Goal: Task Accomplishment & Management: Manage account settings

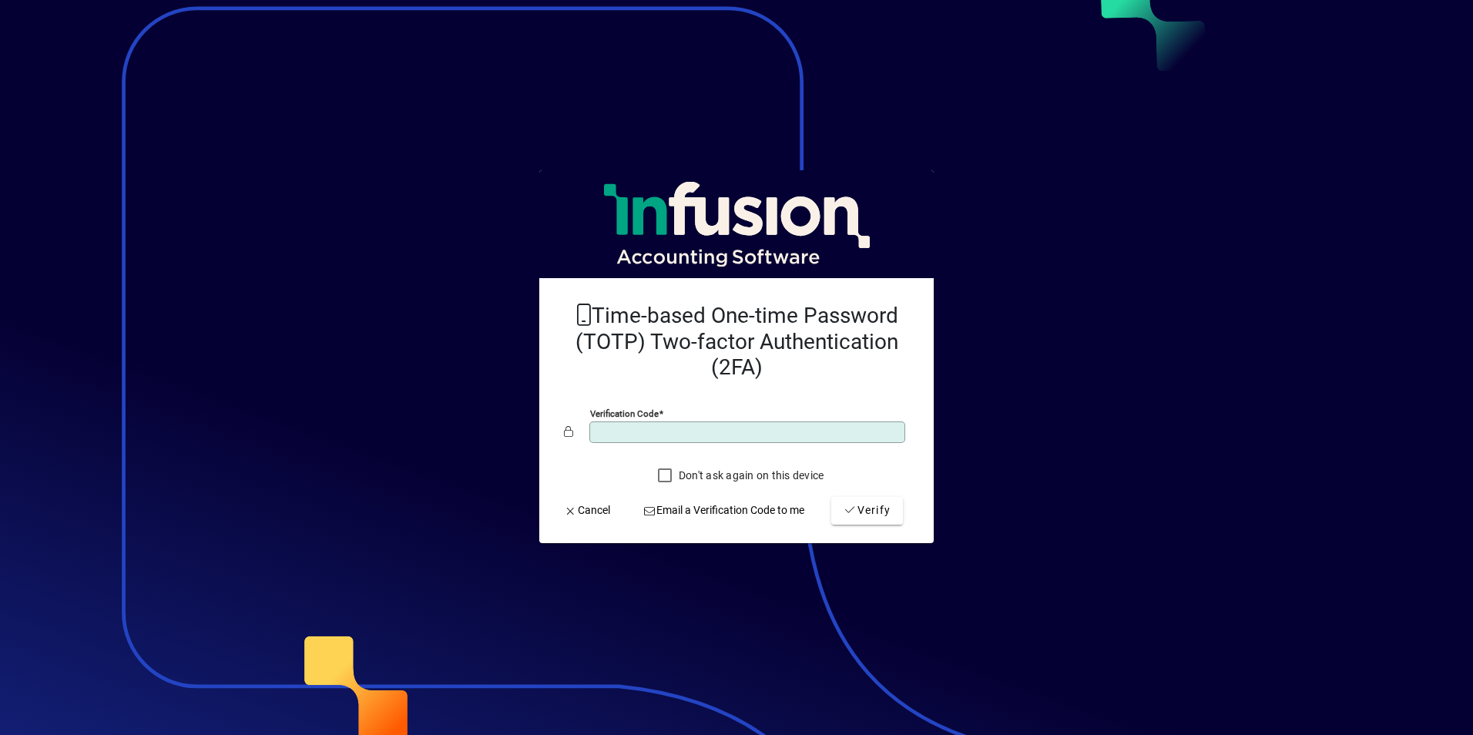
type input "******"
click at [831, 497] on button "Verify" at bounding box center [867, 511] width 72 height 28
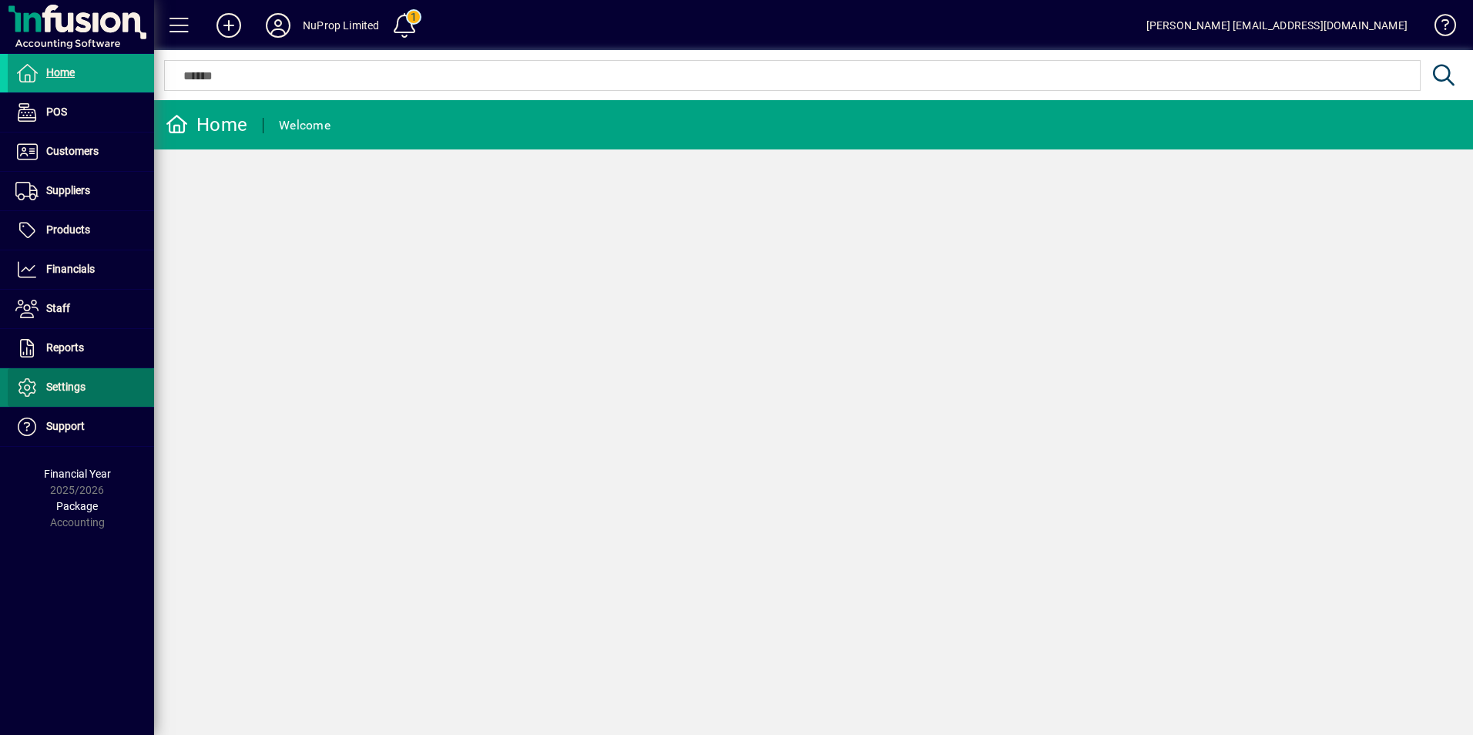
click at [65, 389] on span "Settings" at bounding box center [65, 387] width 39 height 12
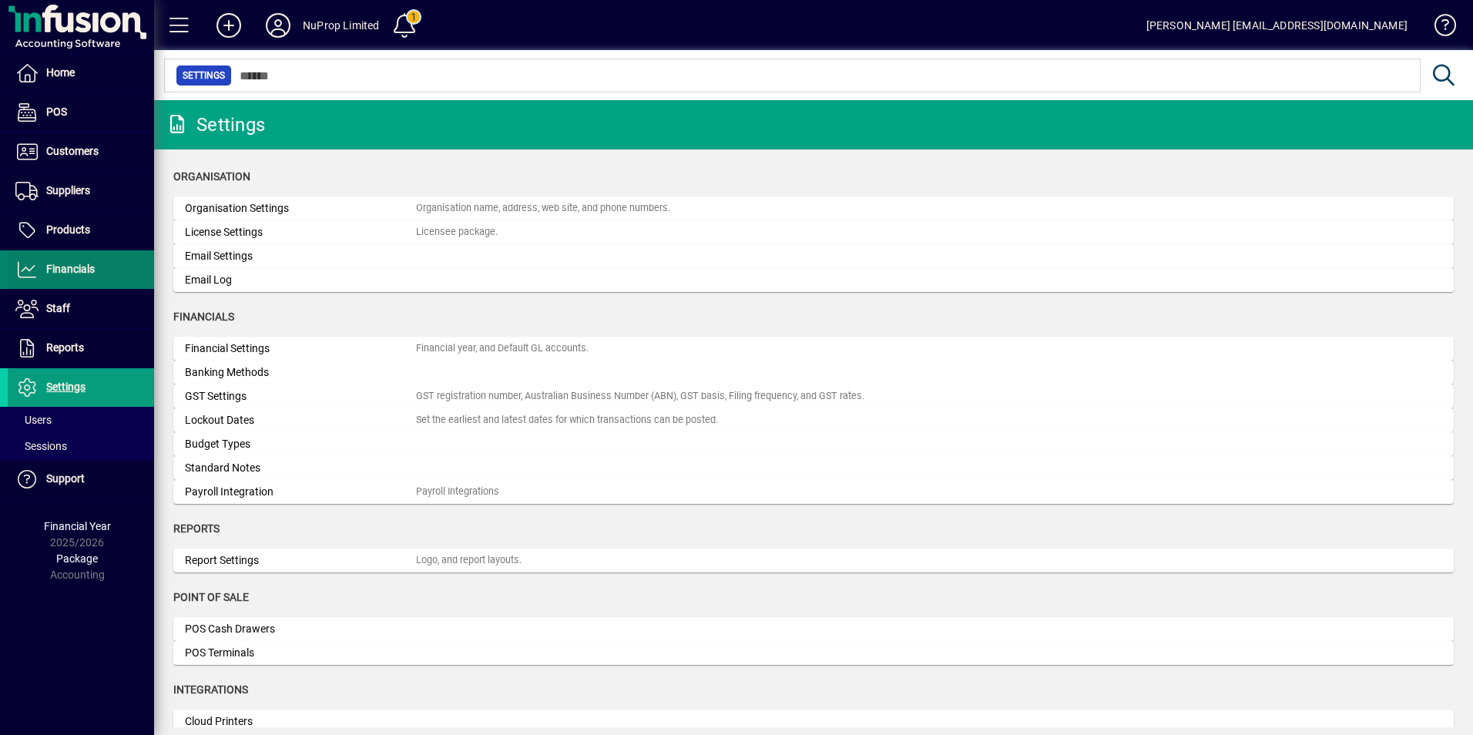
click at [57, 261] on span "Financials" at bounding box center [51, 269] width 87 height 18
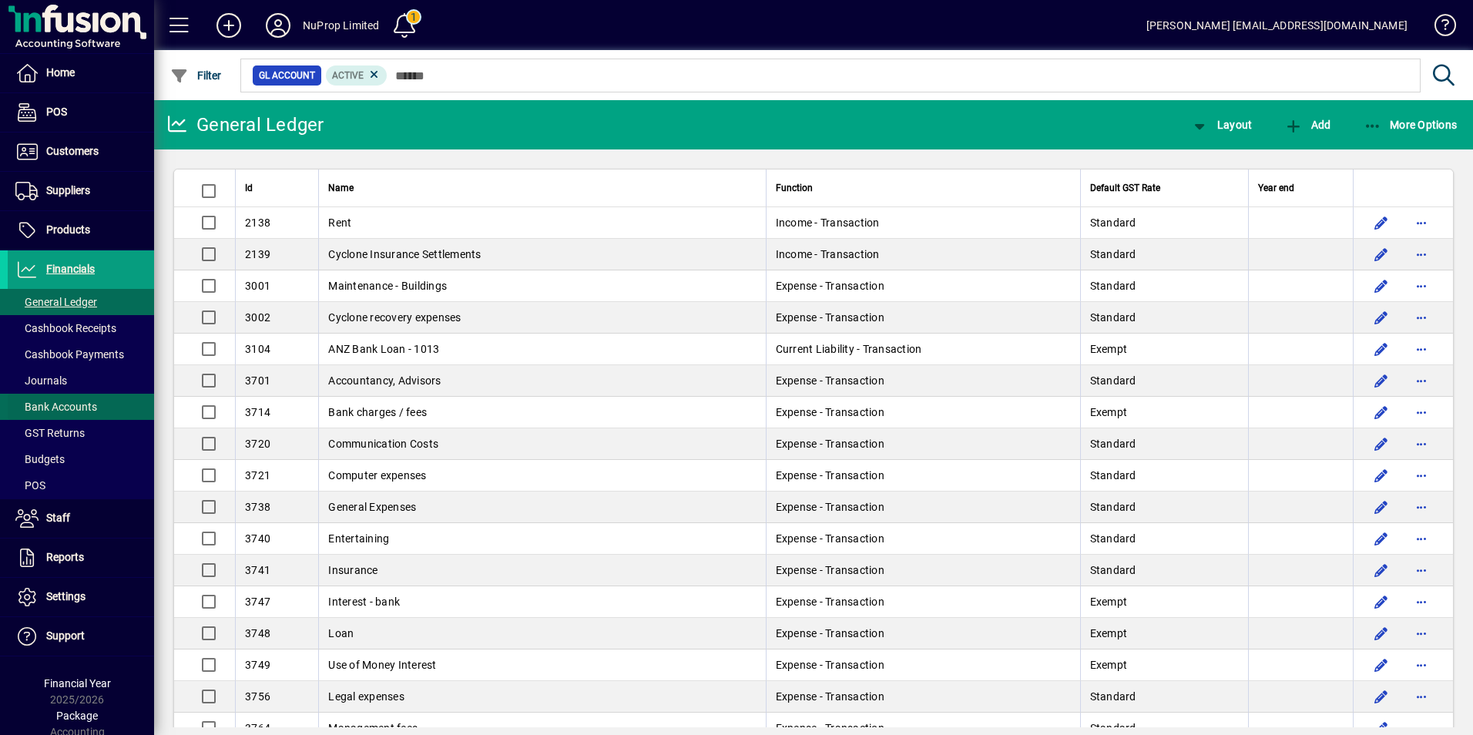
click at [86, 398] on span at bounding box center [81, 406] width 146 height 37
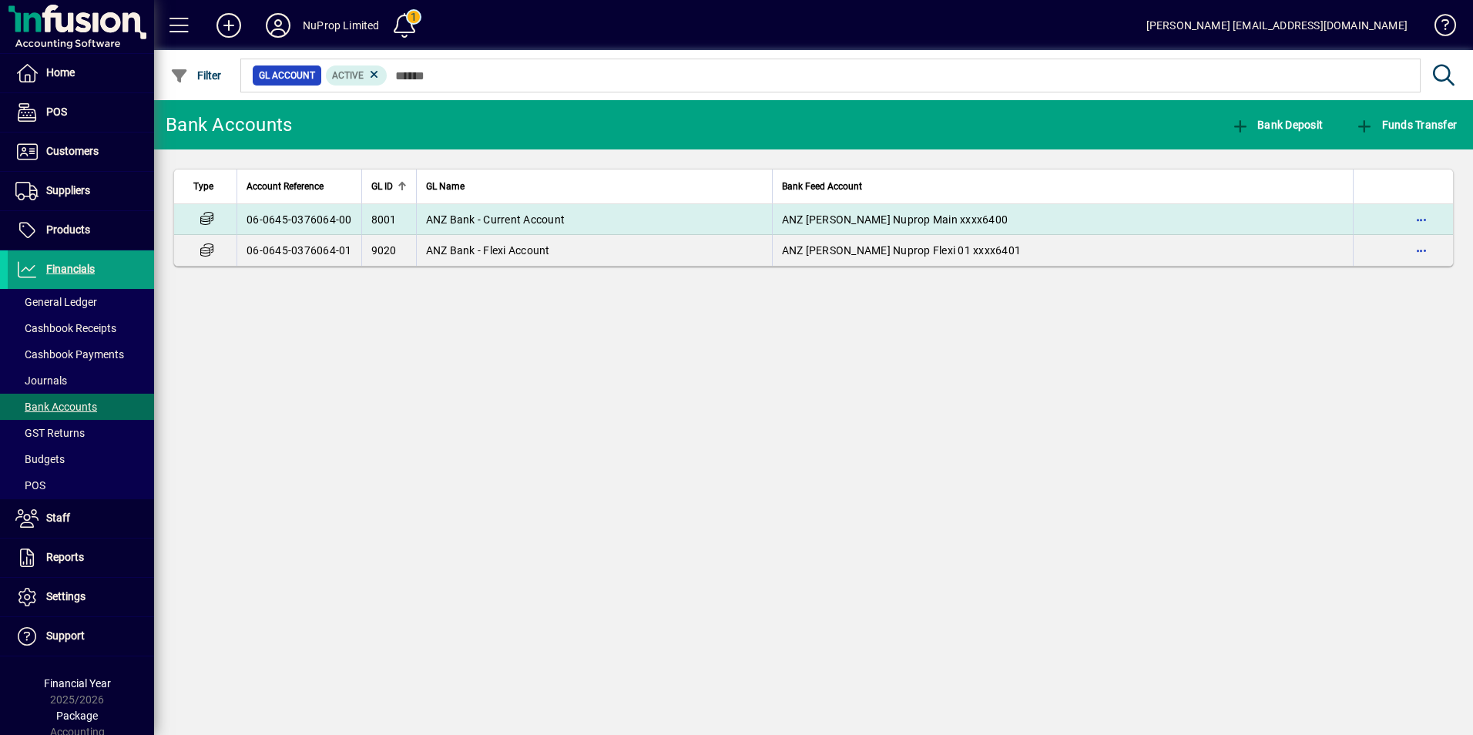
click at [467, 217] on span "ANZ Bank - Current Account" at bounding box center [495, 219] width 139 height 12
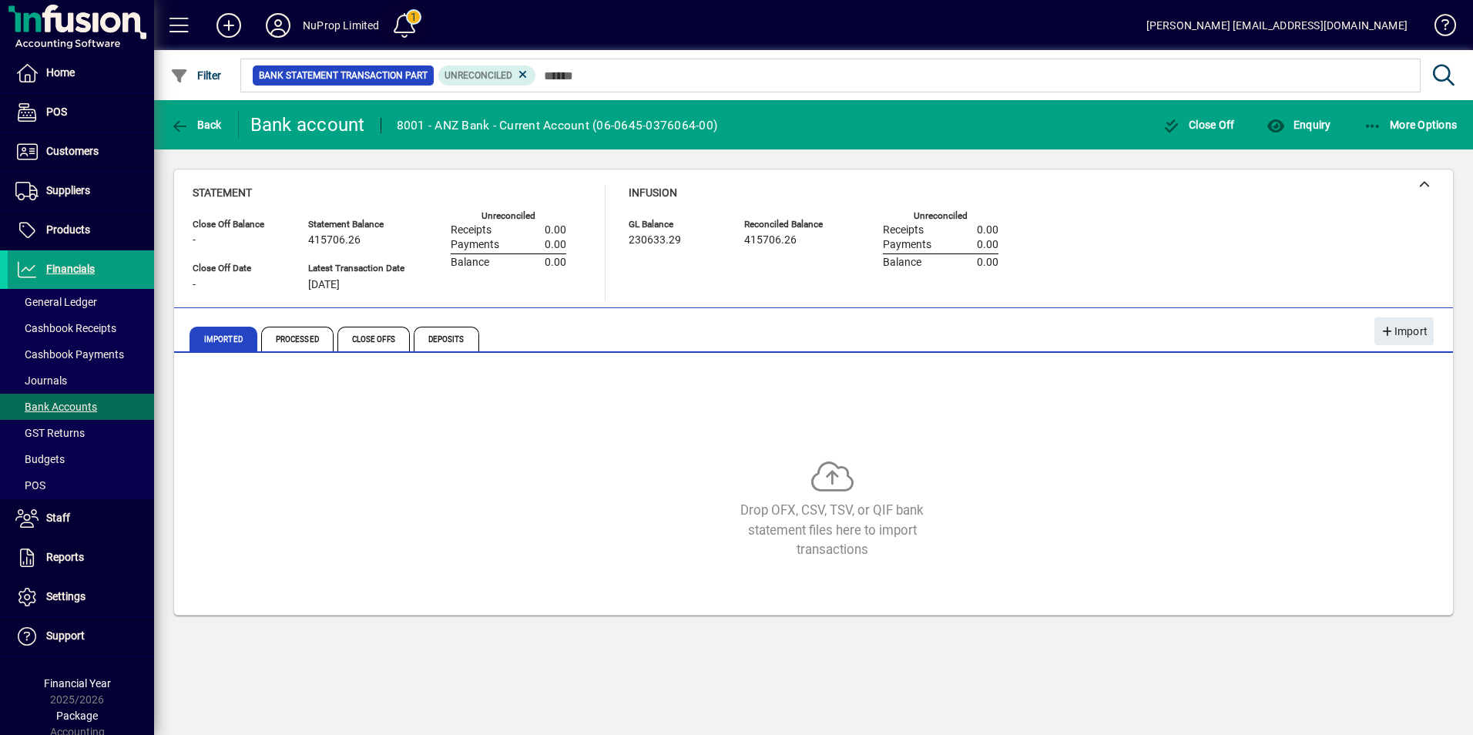
click at [394, 27] on span at bounding box center [404, 25] width 37 height 37
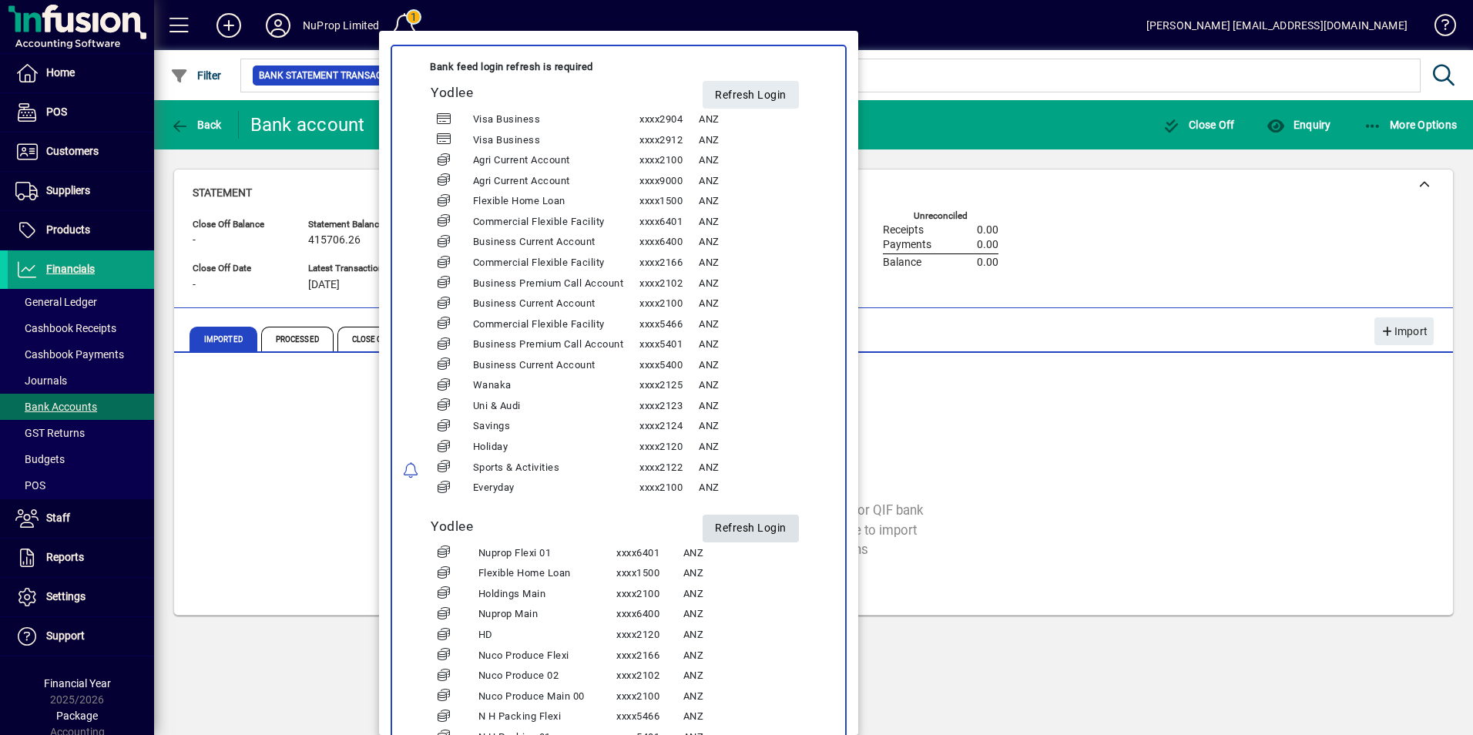
click at [760, 532] on span "Refresh Login" at bounding box center [751, 528] width 72 height 25
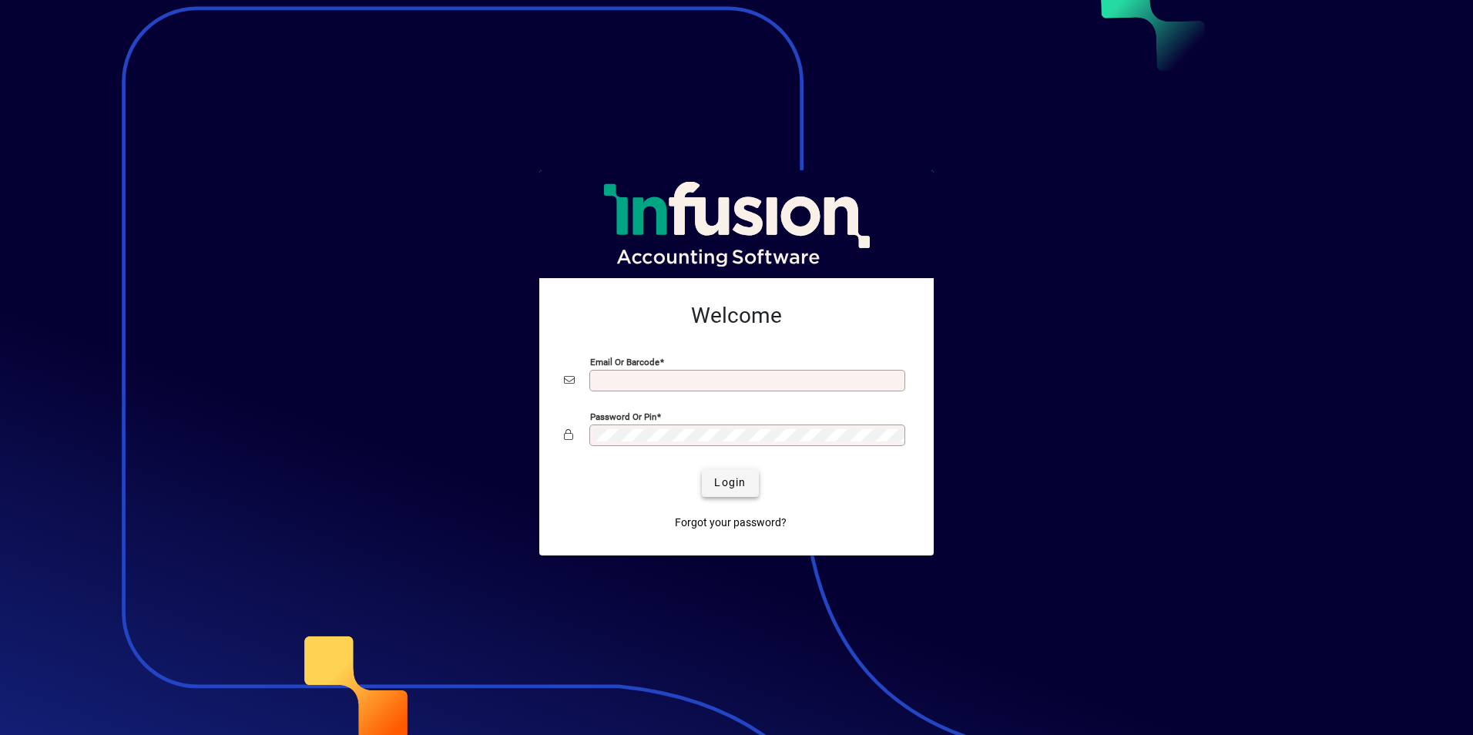
type input "**********"
click at [731, 485] on span "Login" at bounding box center [730, 483] width 32 height 16
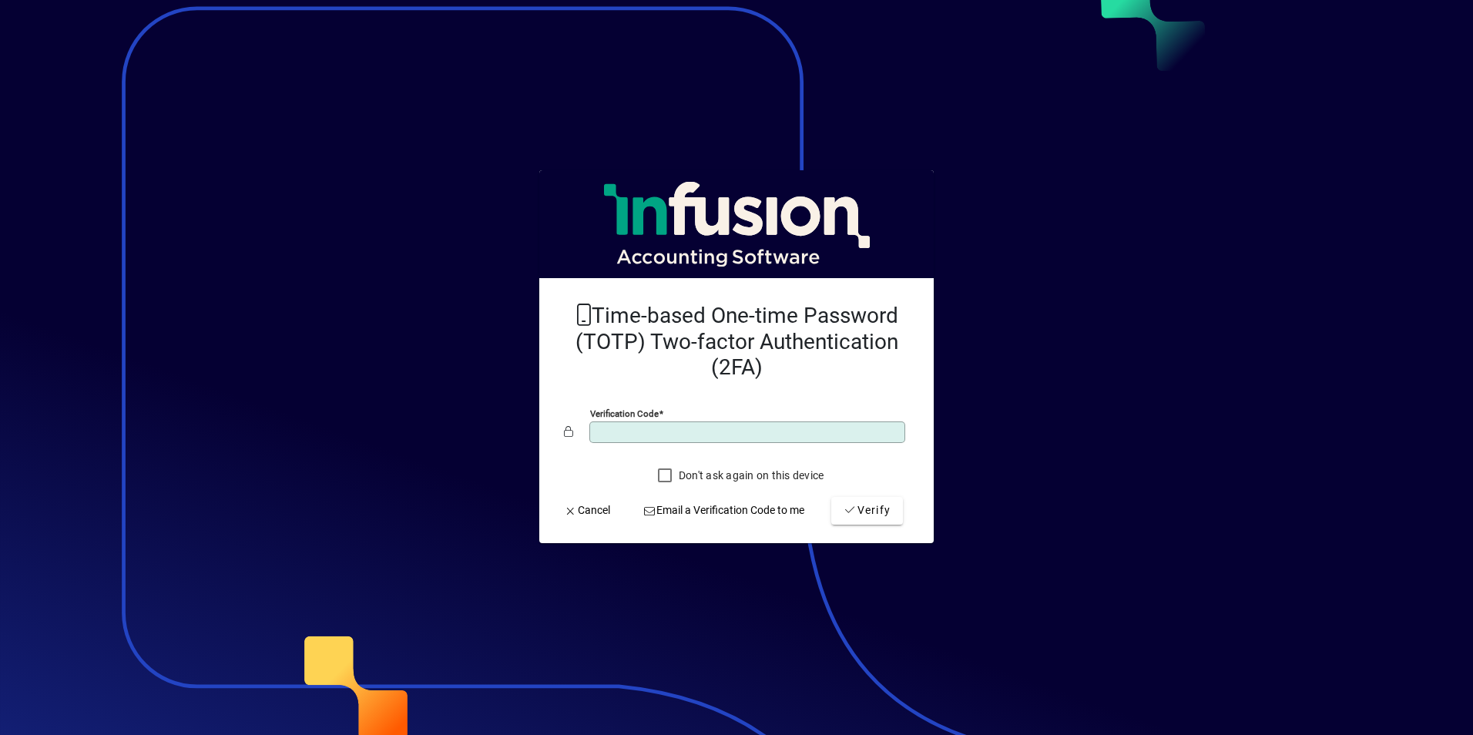
type input "******"
click at [831, 497] on button "Verify" at bounding box center [867, 511] width 72 height 28
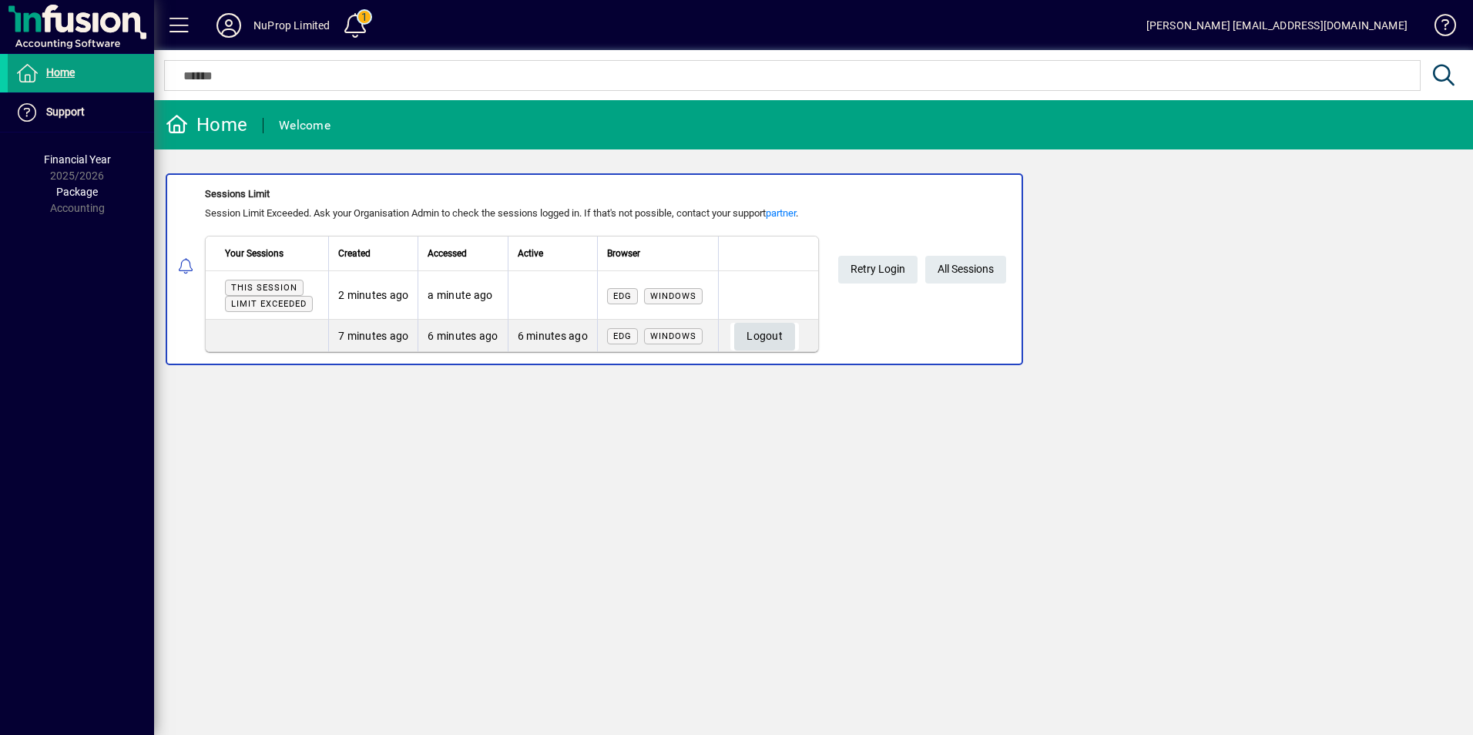
click at [782, 336] on span "Logout" at bounding box center [764, 336] width 36 height 25
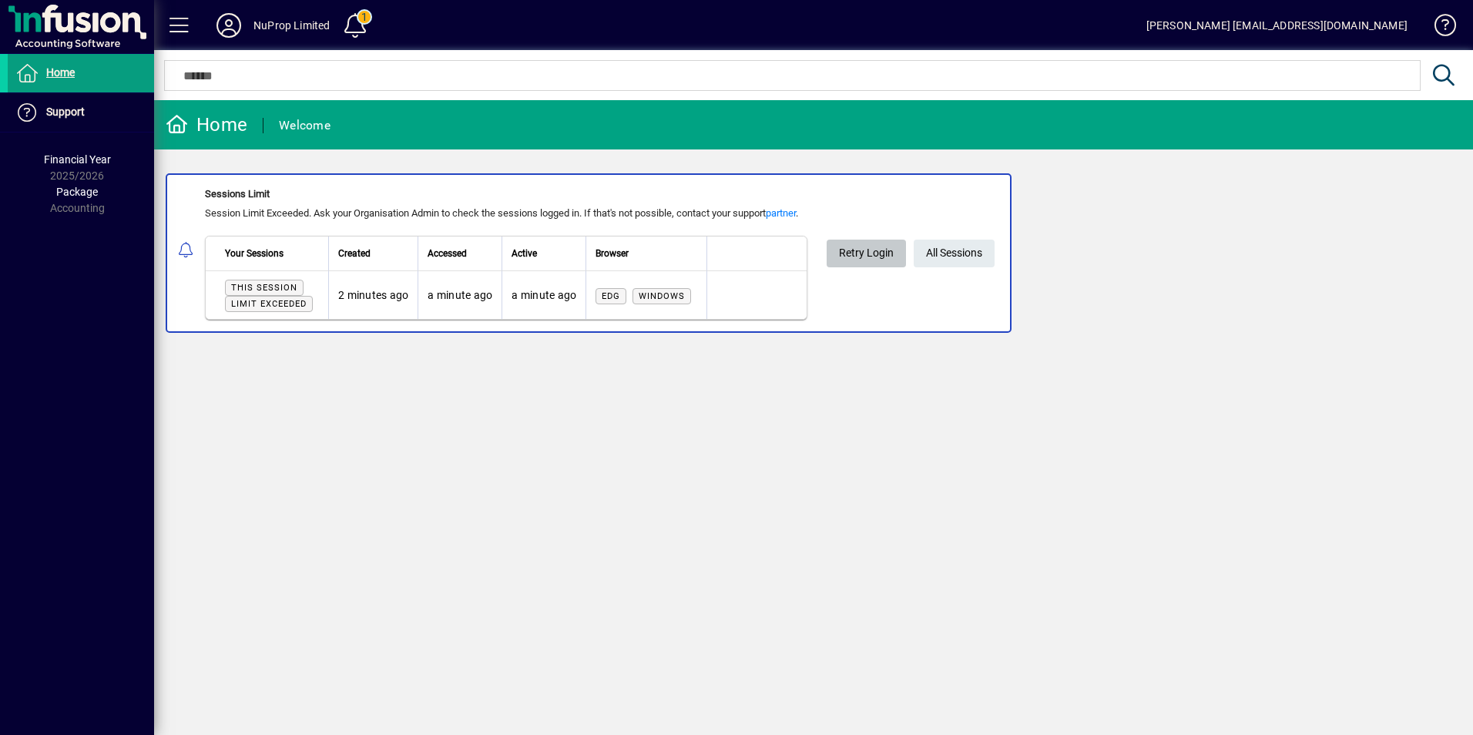
click at [876, 256] on span "Retry Login" at bounding box center [866, 252] width 55 height 25
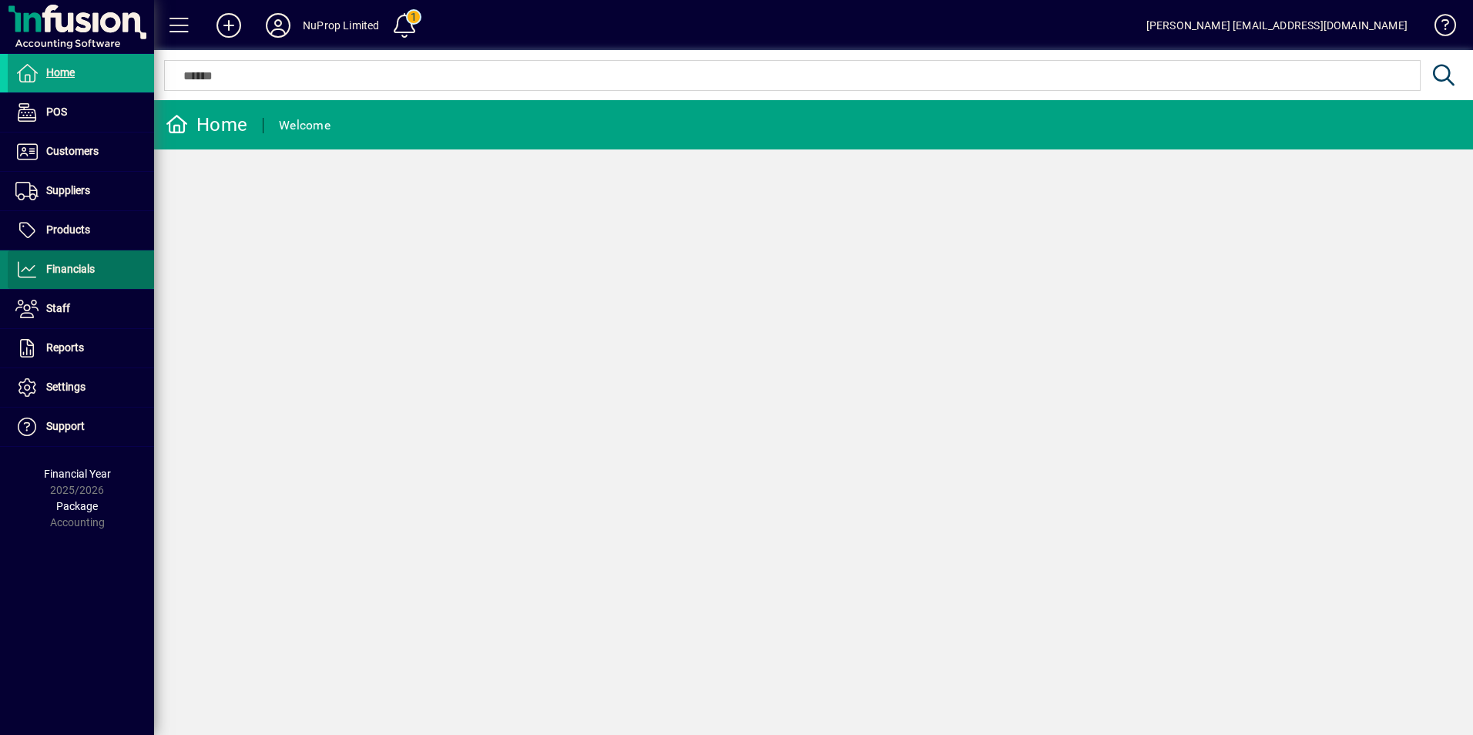
click at [63, 257] on span at bounding box center [81, 269] width 146 height 37
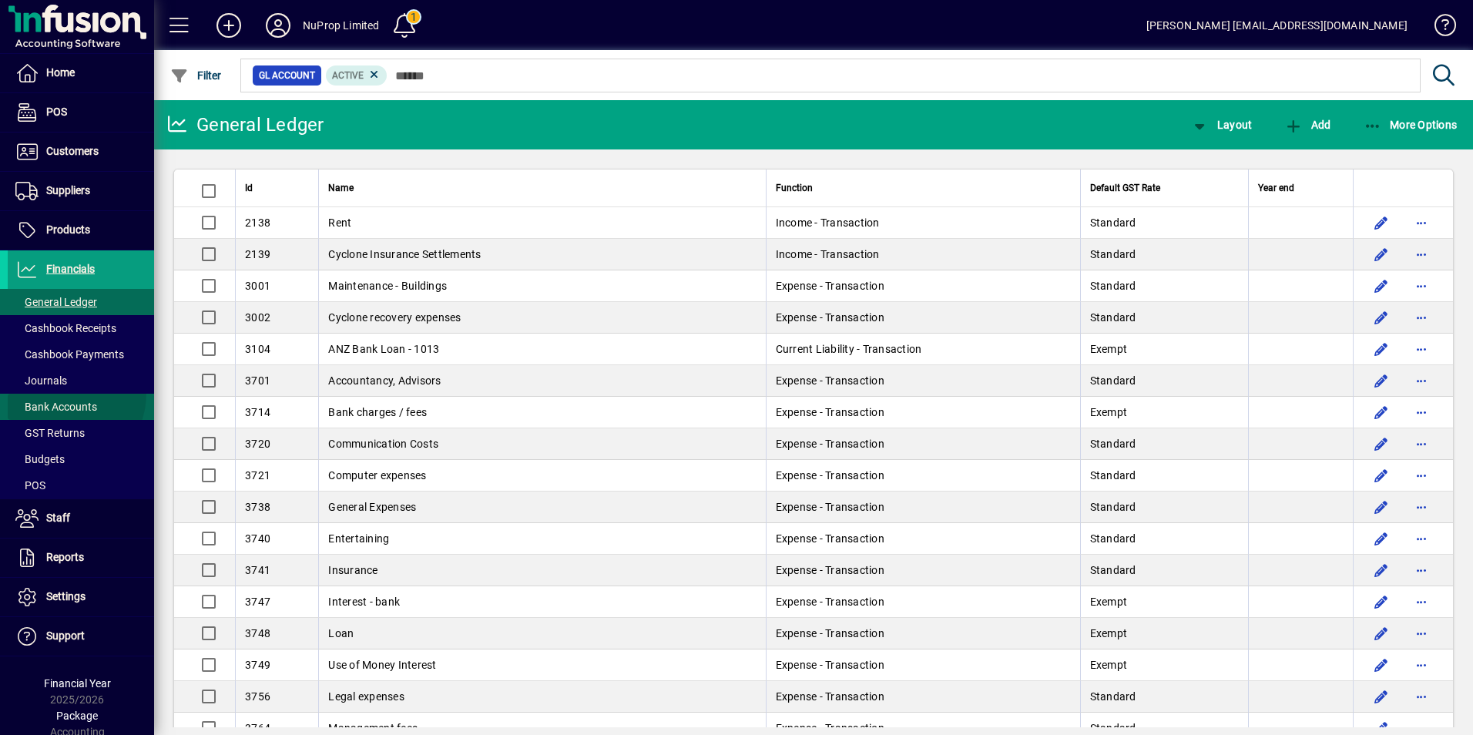
click at [62, 394] on span at bounding box center [81, 406] width 146 height 37
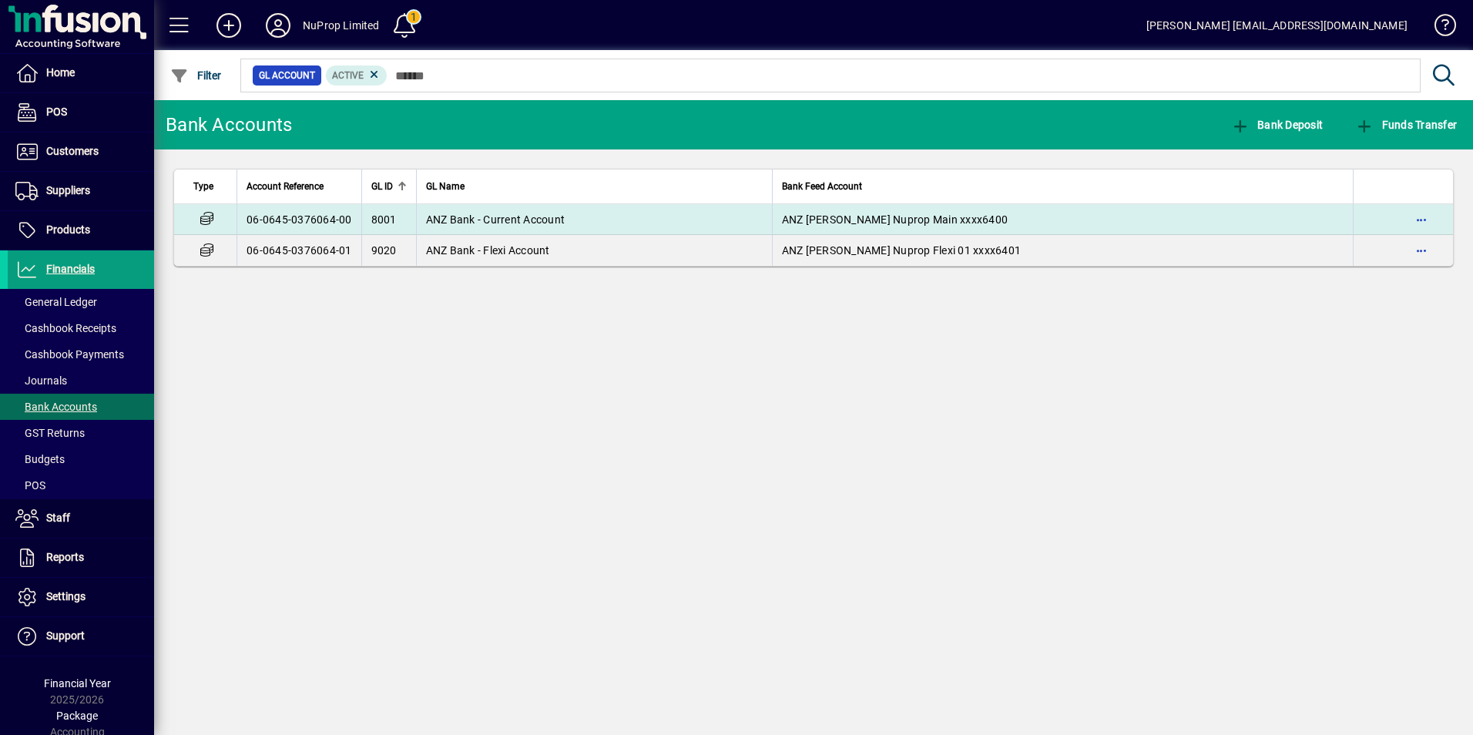
click at [463, 214] on span "ANZ Bank - Current Account" at bounding box center [495, 219] width 139 height 12
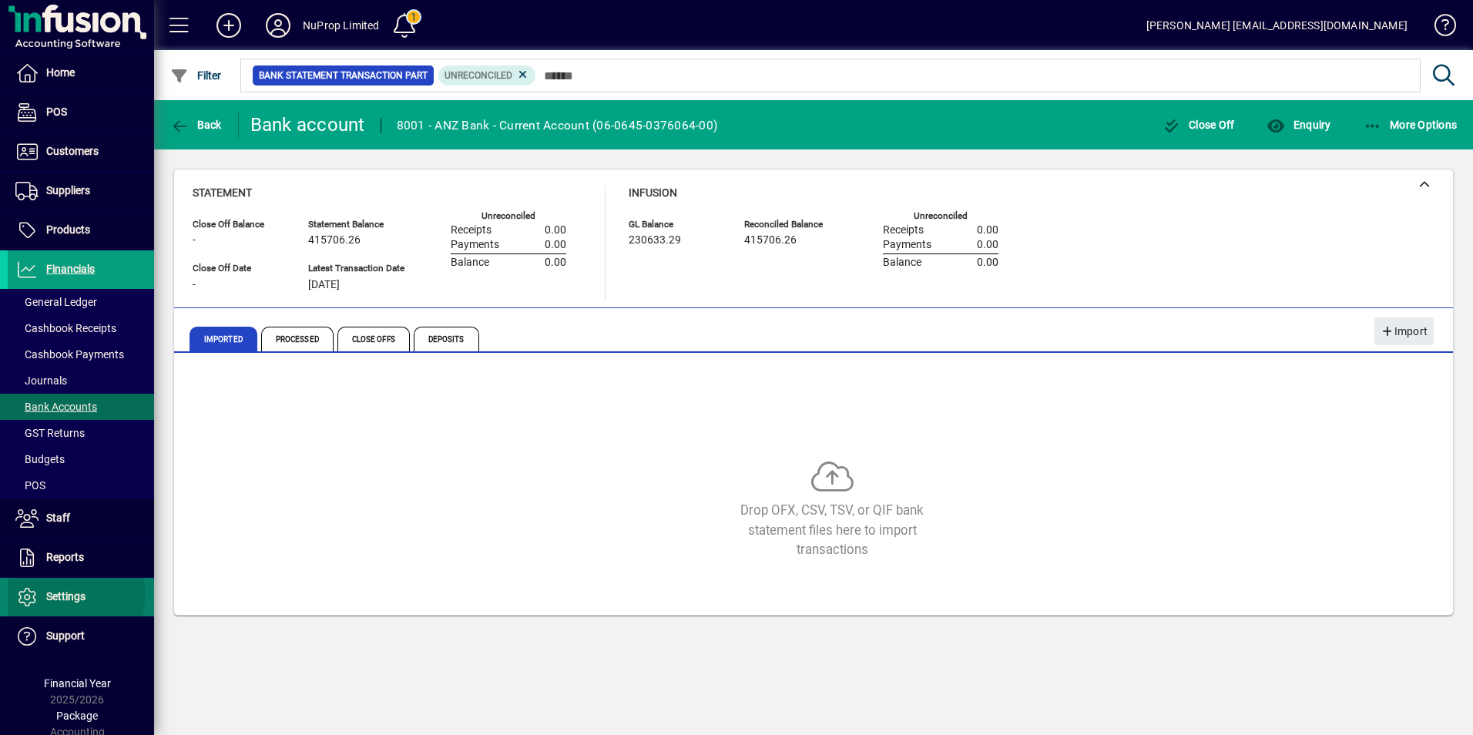
click at [64, 593] on span "Settings" at bounding box center [65, 596] width 39 height 12
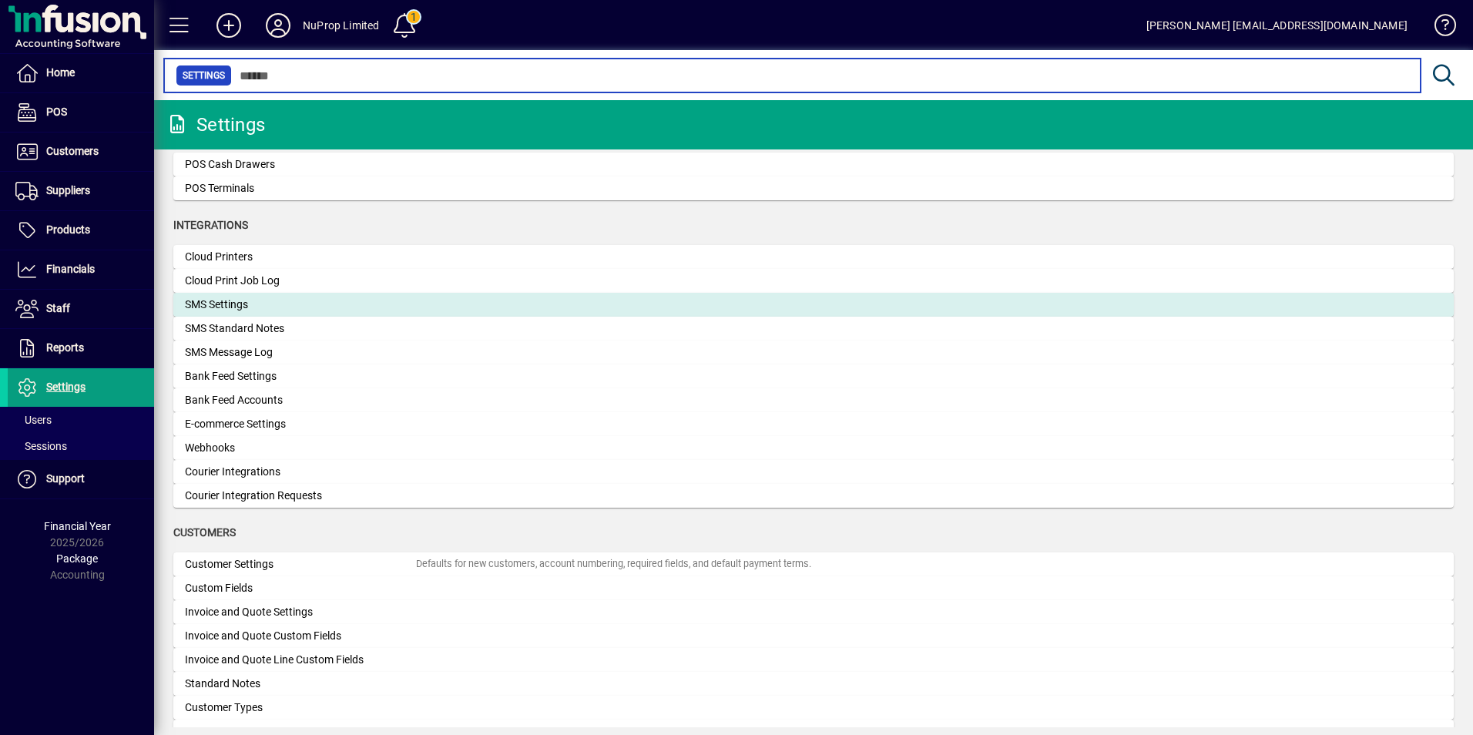
scroll to position [464, 0]
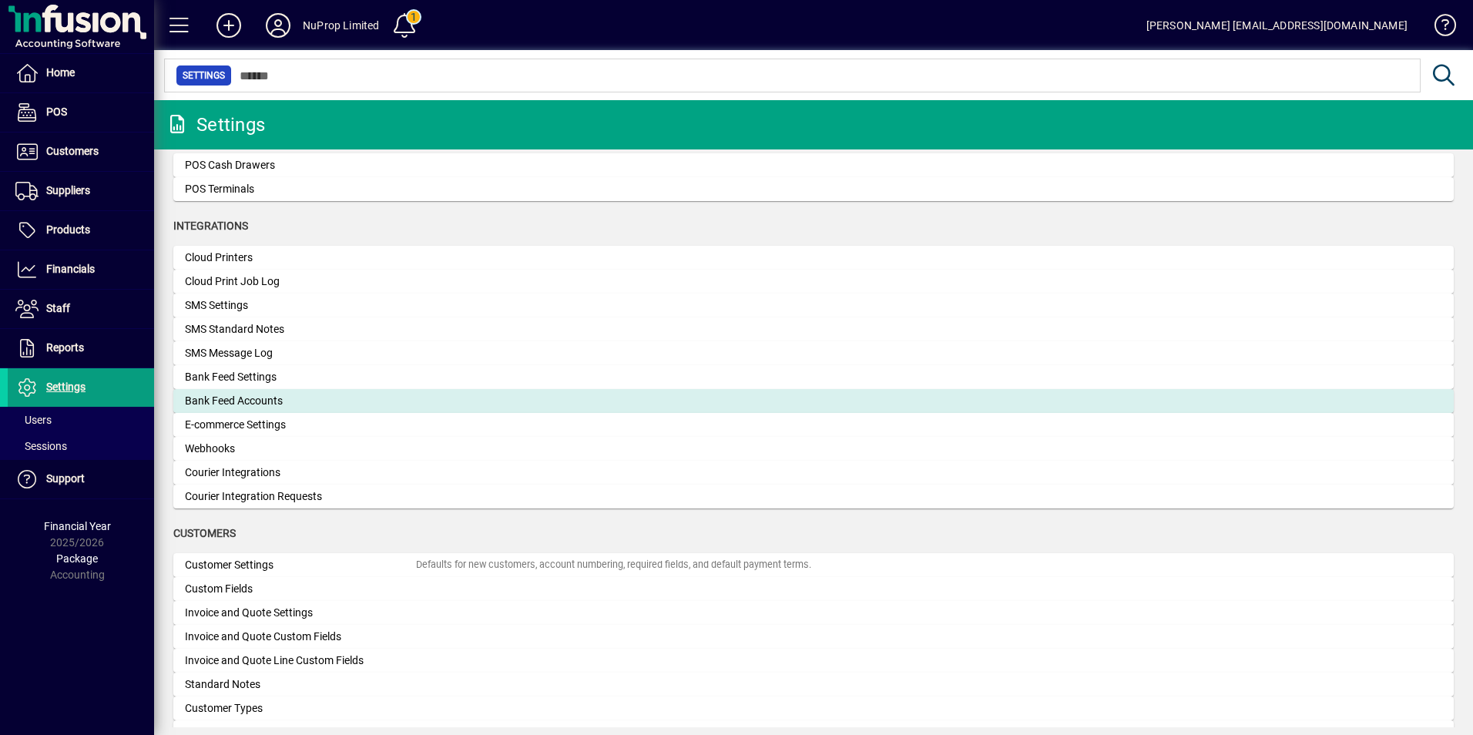
click at [260, 400] on div "Bank Feed Accounts" at bounding box center [300, 401] width 231 height 16
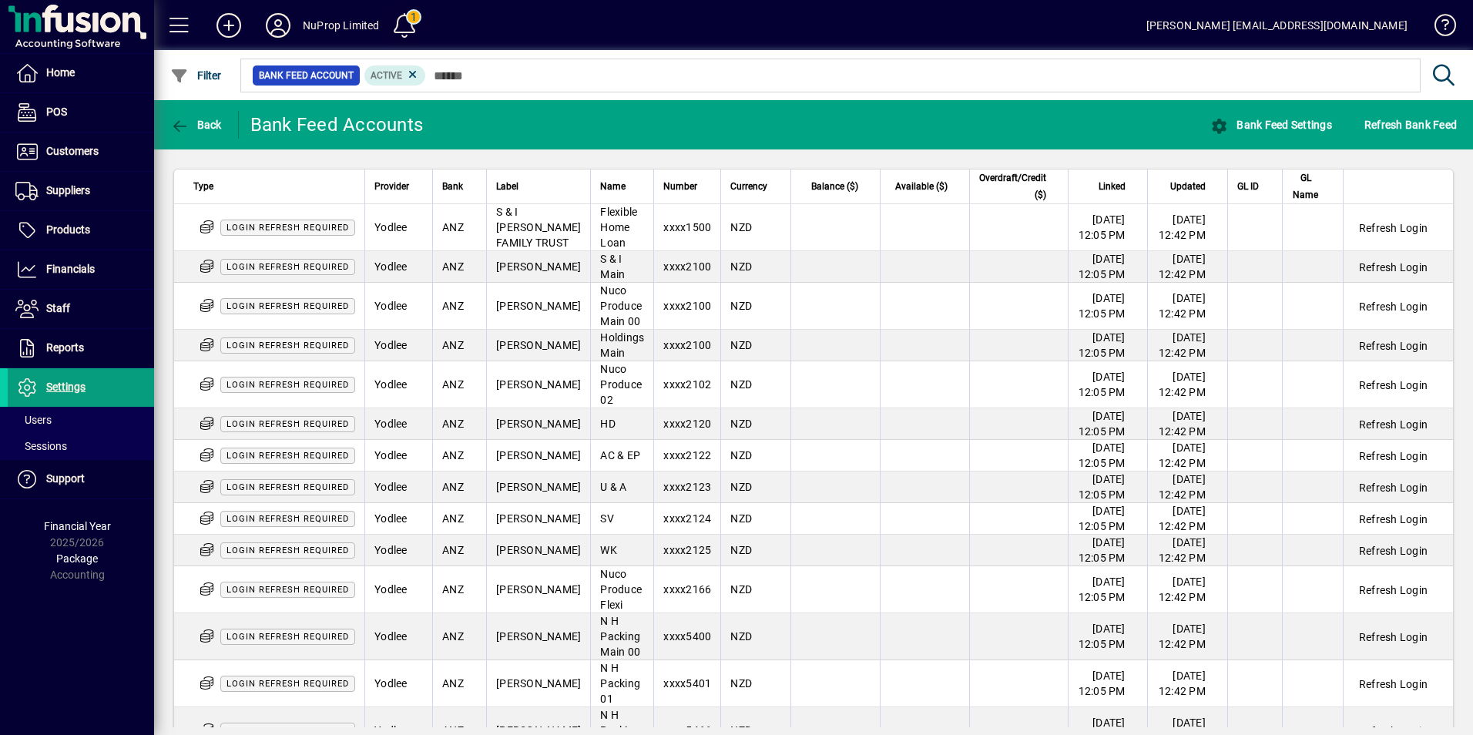
click at [402, 21] on span at bounding box center [404, 25] width 37 height 37
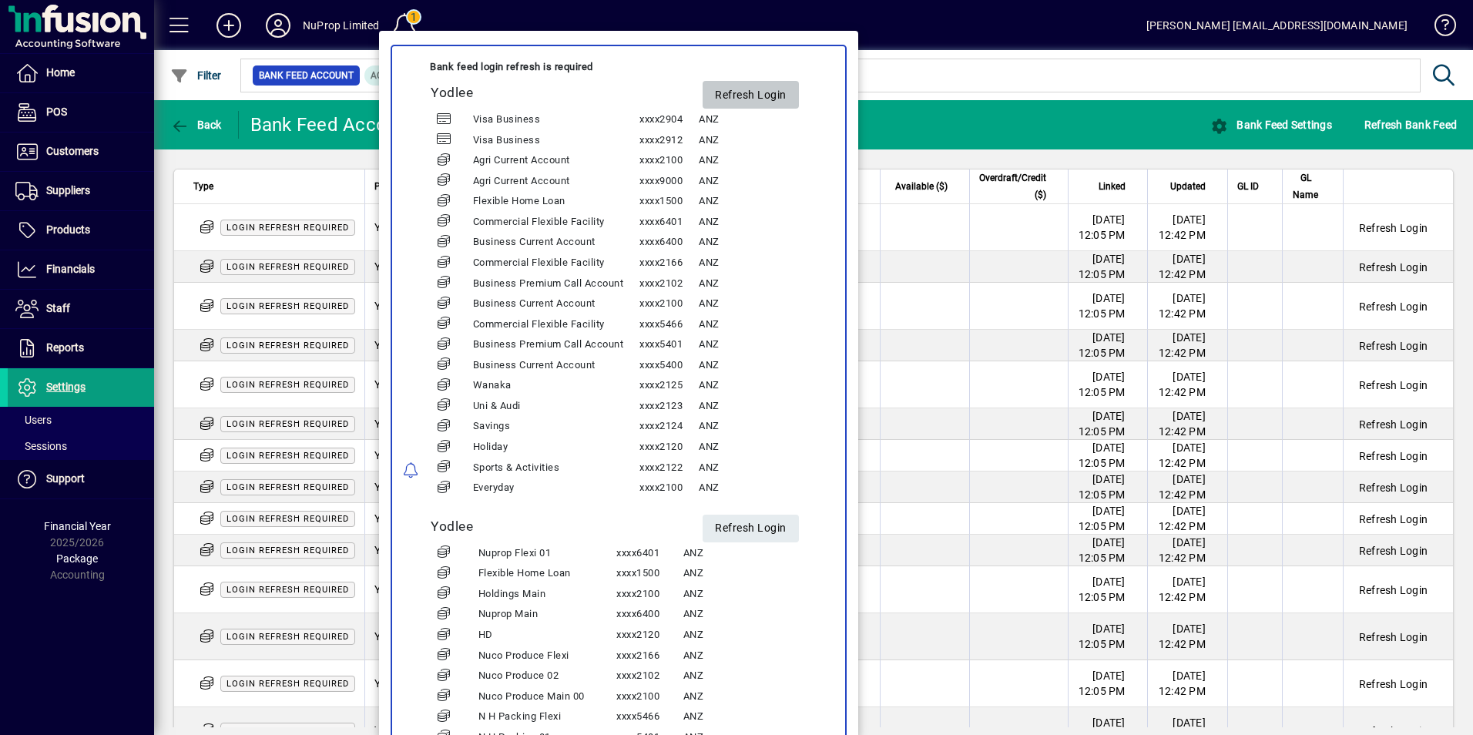
click at [777, 89] on span "Refresh Login" at bounding box center [751, 94] width 72 height 25
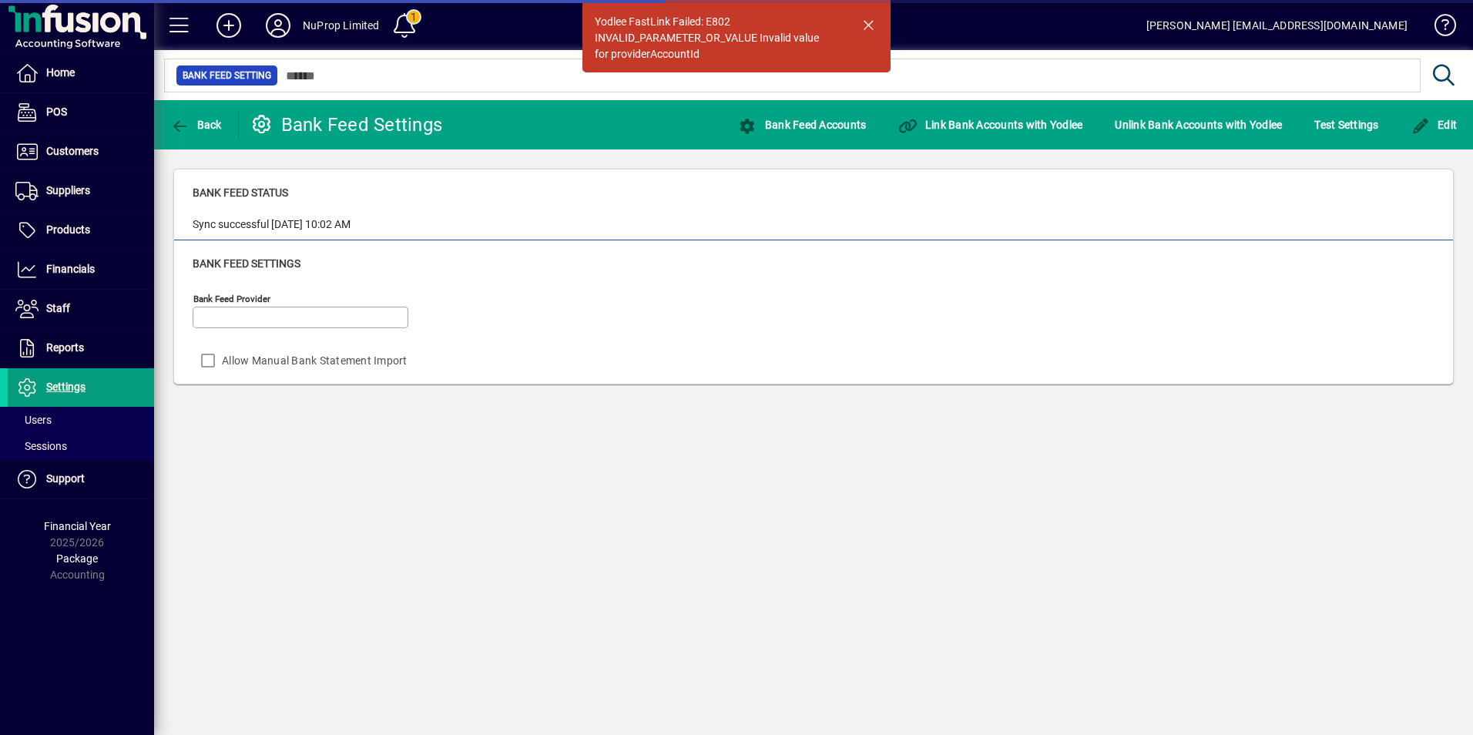
type input "******"
click at [391, 21] on span at bounding box center [404, 25] width 37 height 37
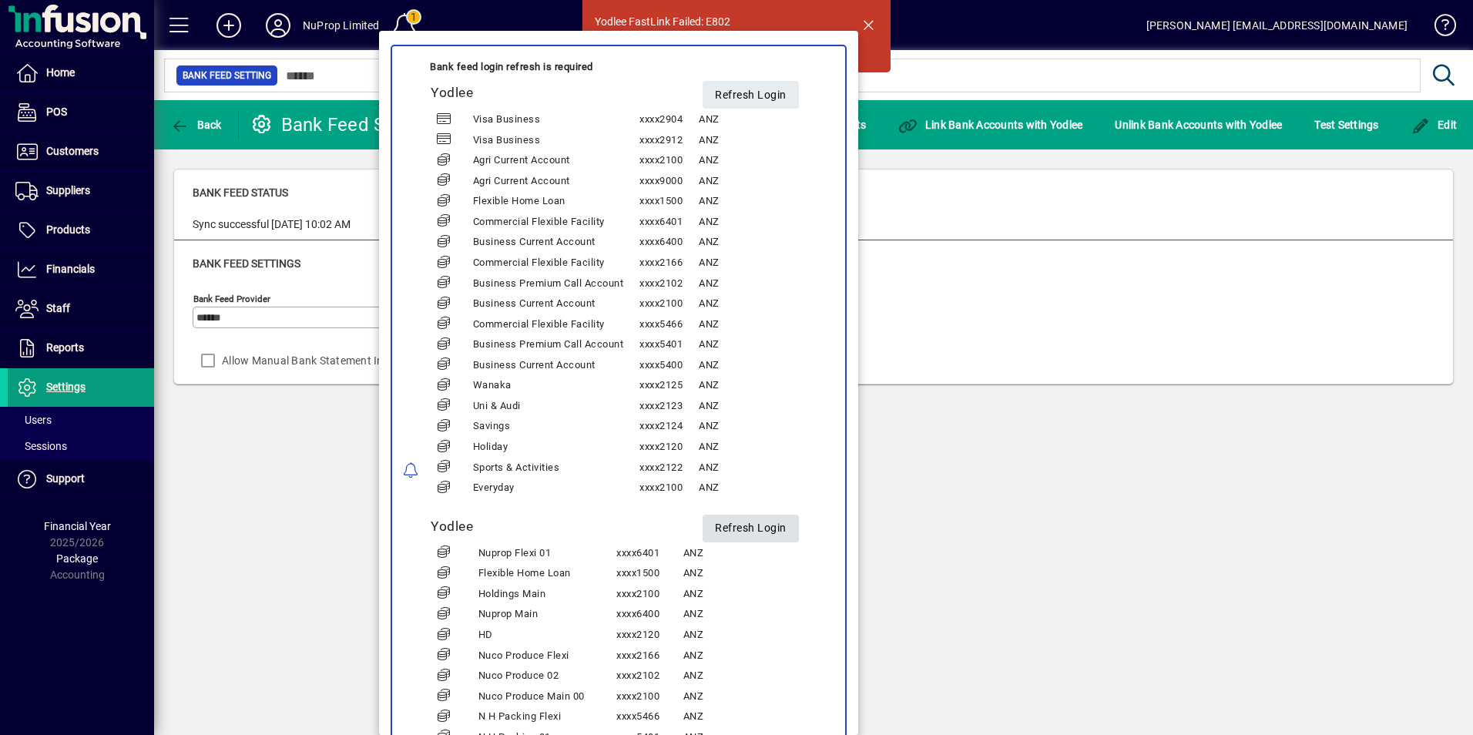
click at [735, 527] on span "Refresh Login" at bounding box center [751, 528] width 72 height 25
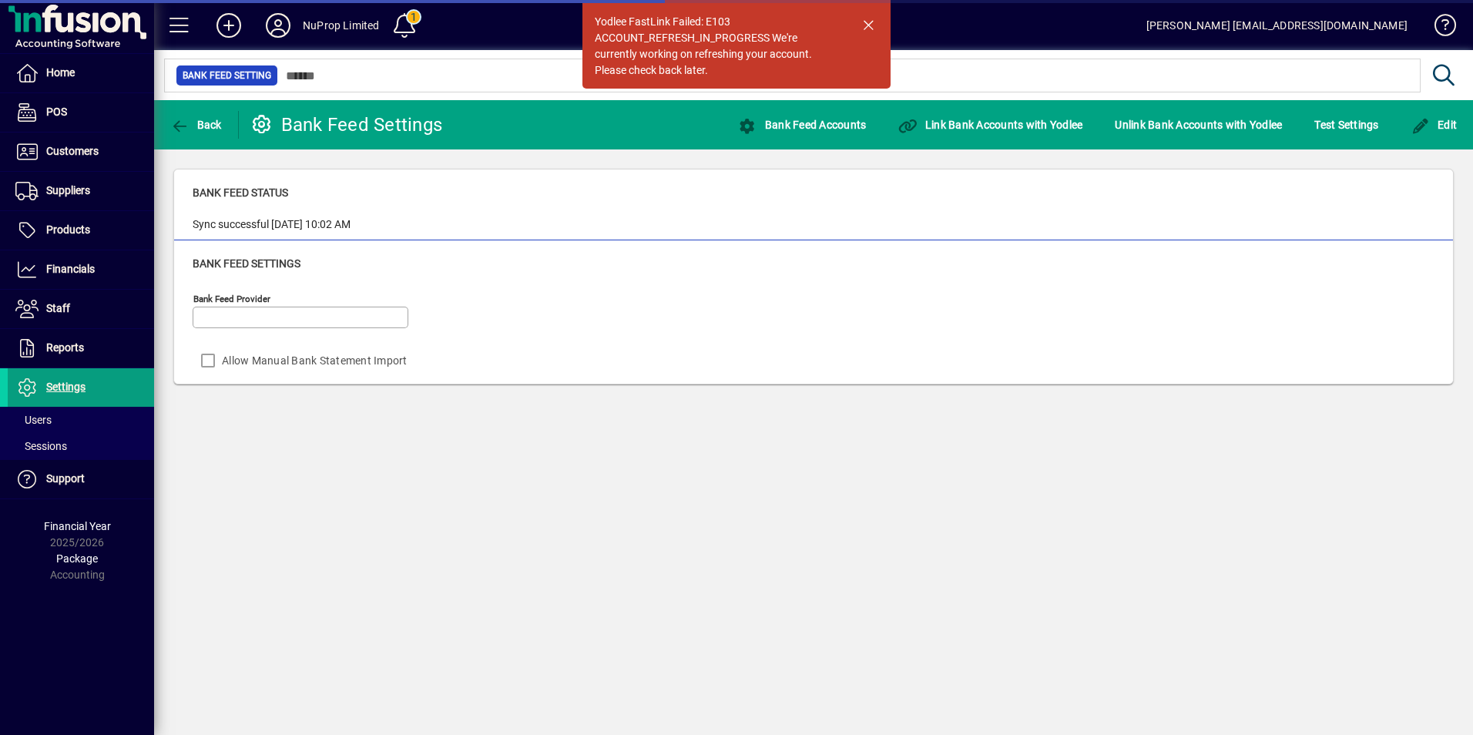
type input "******"
click at [867, 23] on span "button" at bounding box center [868, 24] width 37 height 37
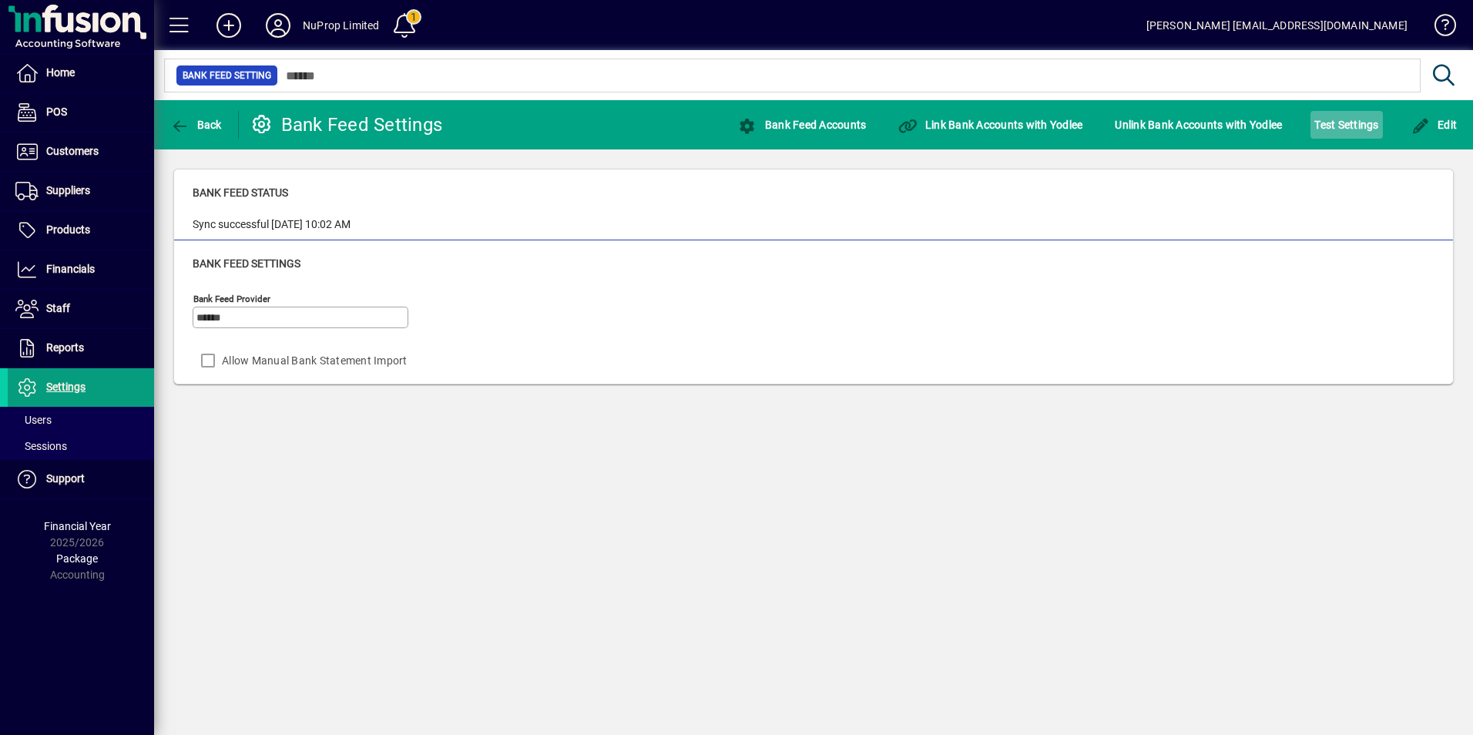
click at [1339, 121] on span "Test Settings" at bounding box center [1346, 124] width 64 height 25
click at [274, 26] on icon at bounding box center [278, 25] width 31 height 25
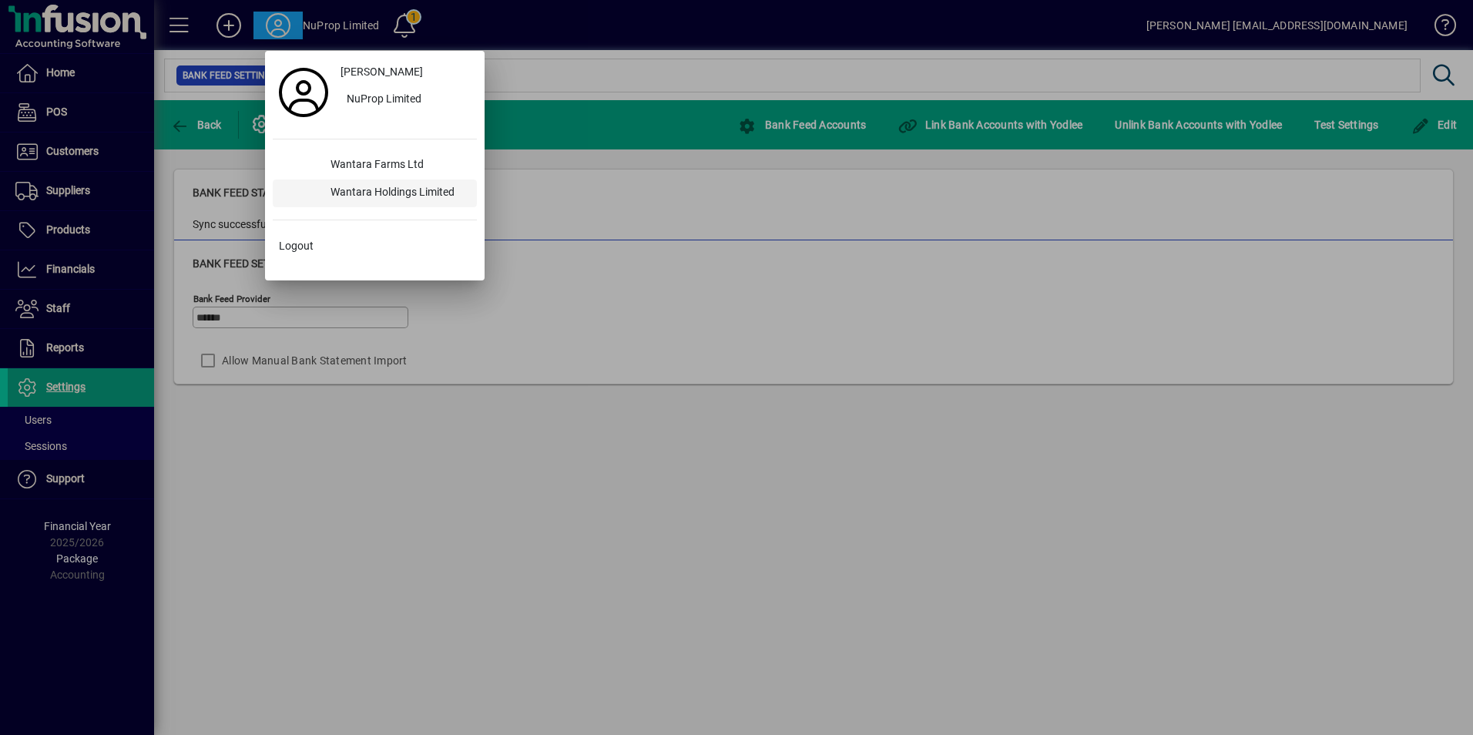
click at [380, 197] on div "Wantara Holdings Limited" at bounding box center [397, 193] width 159 height 28
